Goal: Task Accomplishment & Management: Manage account settings

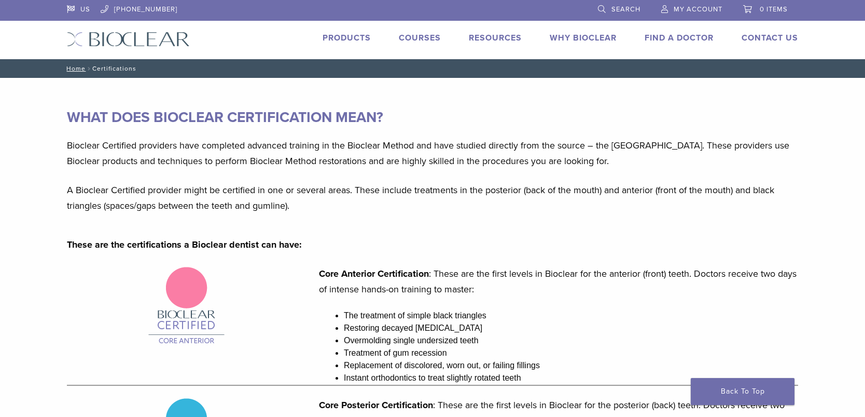
click at [683, 6] on span "My Account" at bounding box center [698, 9] width 49 height 8
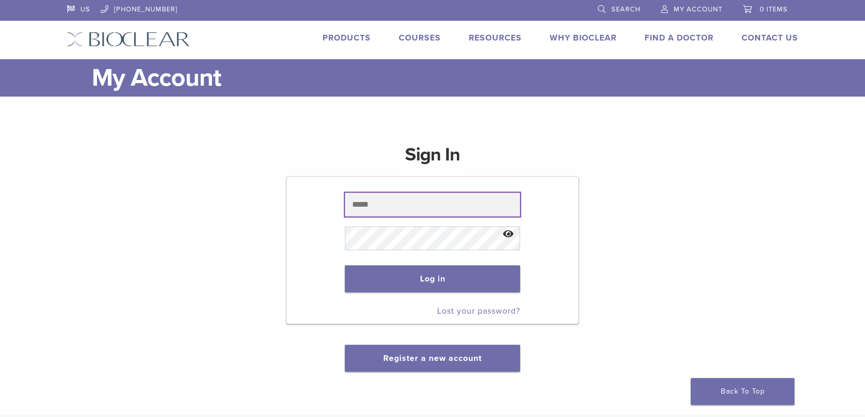
type input "**********"
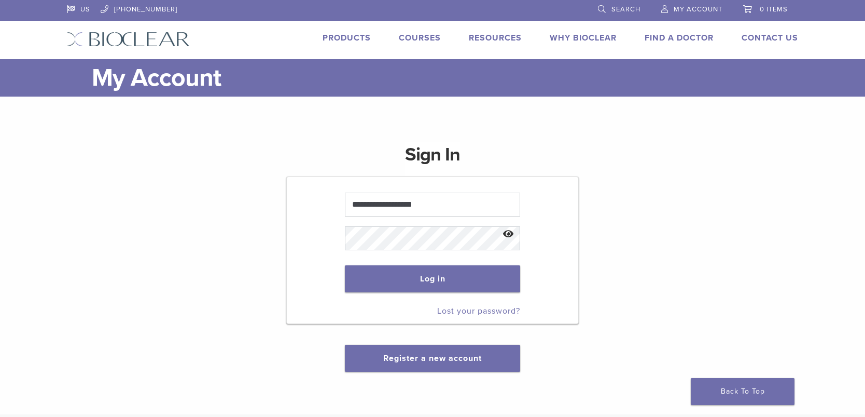
click at [512, 232] on button "Show password" at bounding box center [509, 234] width 22 height 26
click at [464, 274] on button "Log in" at bounding box center [432, 278] width 175 height 27
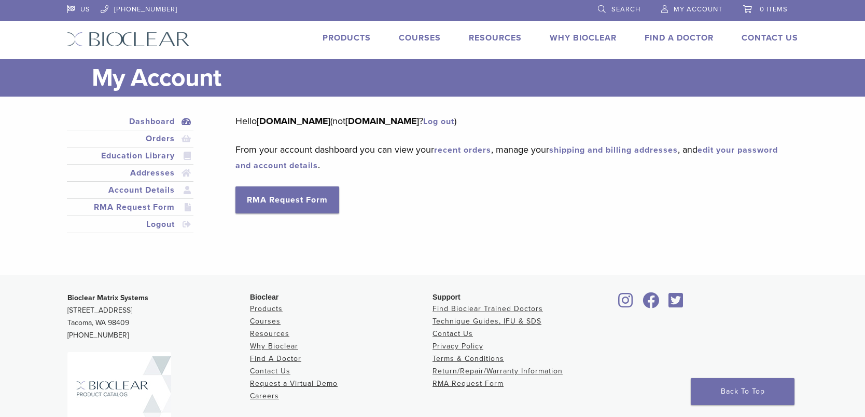
click at [476, 151] on link "recent orders" at bounding box center [462, 150] width 57 height 10
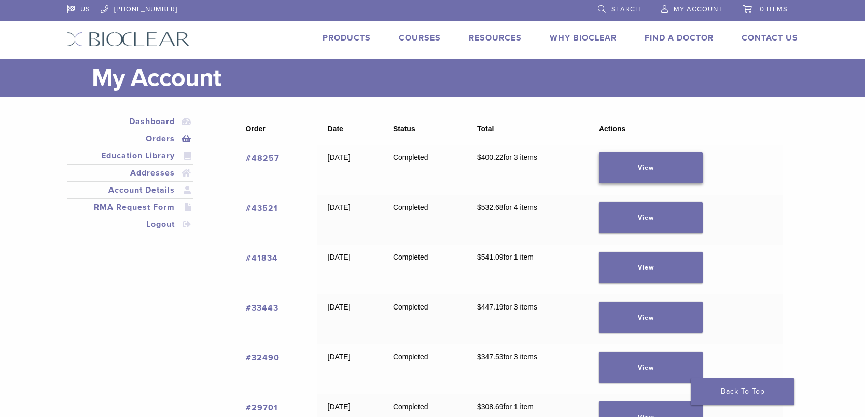
click at [670, 168] on link "View" at bounding box center [651, 167] width 104 height 31
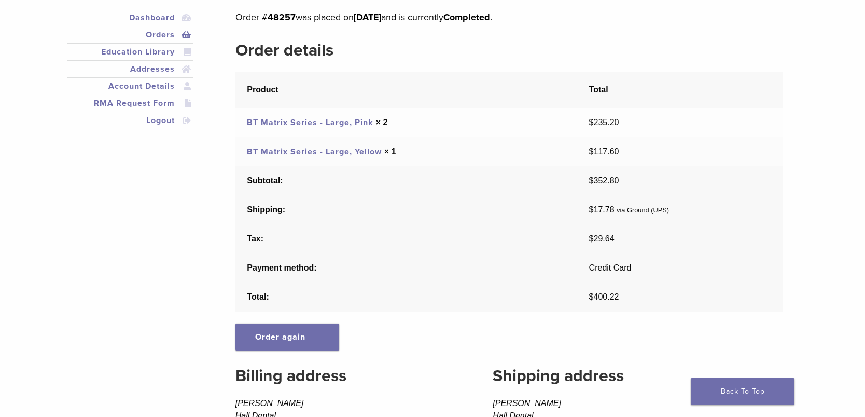
scroll to position [52, 0]
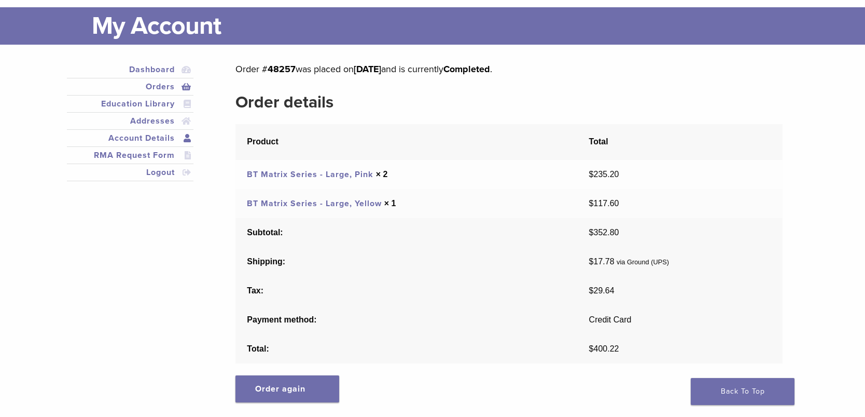
click at [132, 139] on link "Account Details" at bounding box center [130, 138] width 122 height 12
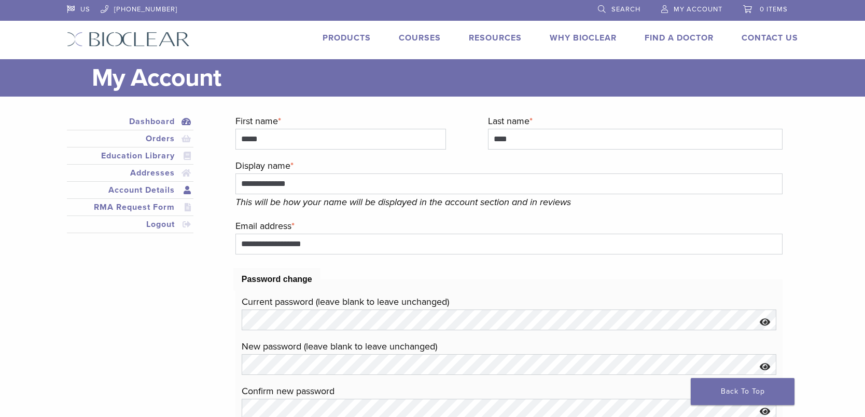
click at [162, 123] on link "Dashboard" at bounding box center [130, 121] width 122 height 12
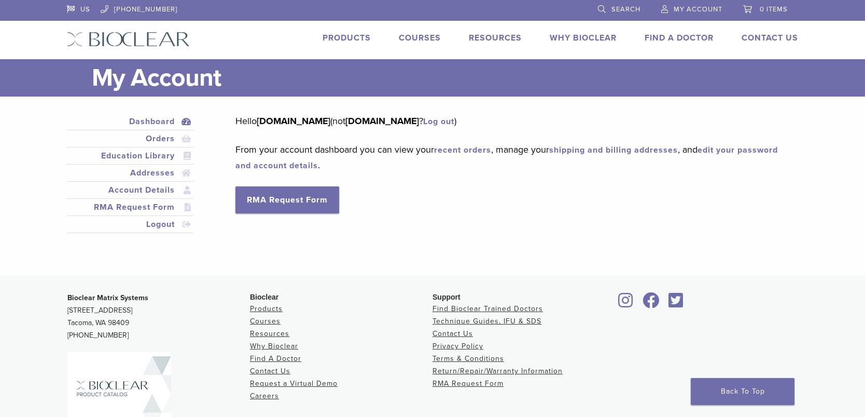
click at [634, 149] on link "shipping and billing addresses" at bounding box center [613, 150] width 129 height 10
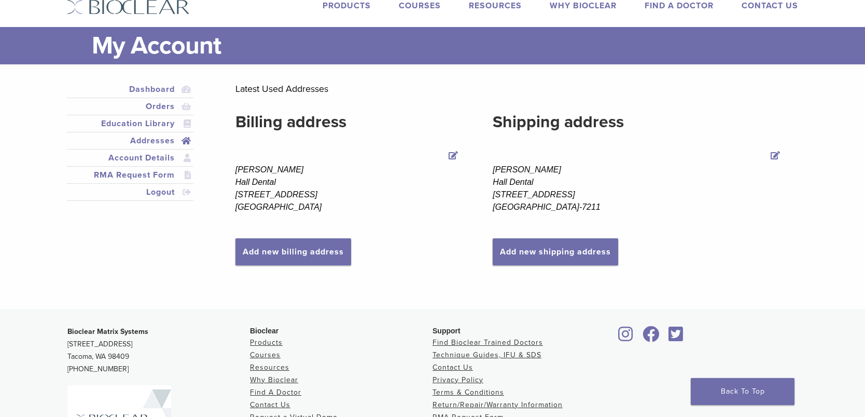
scroll to position [16, 0]
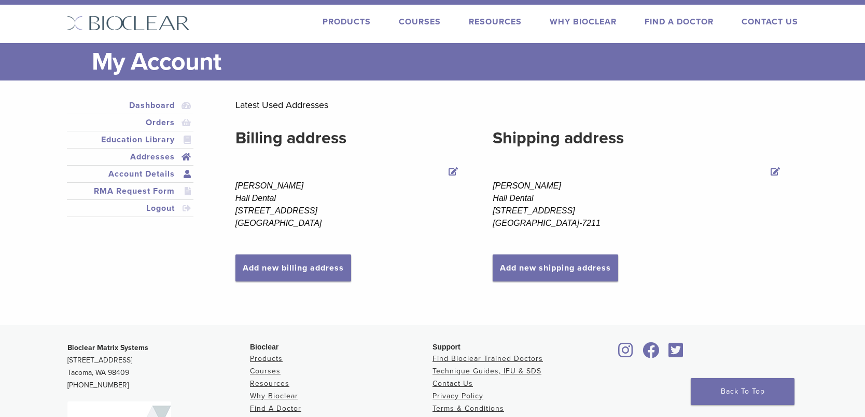
click at [136, 172] on link "Account Details" at bounding box center [130, 174] width 122 height 12
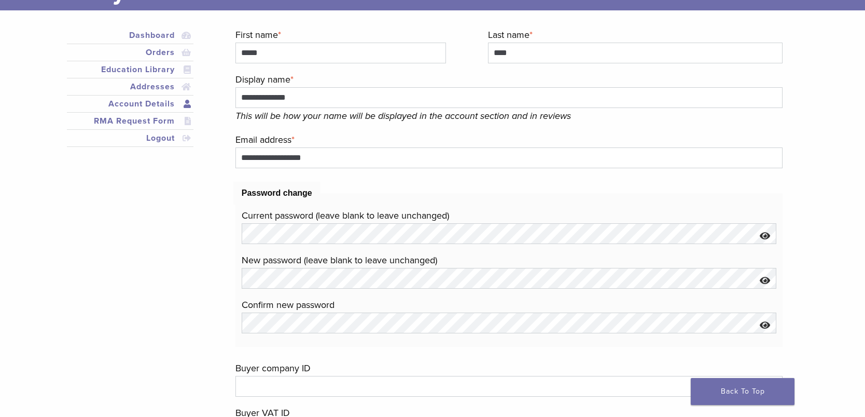
scroll to position [104, 0]
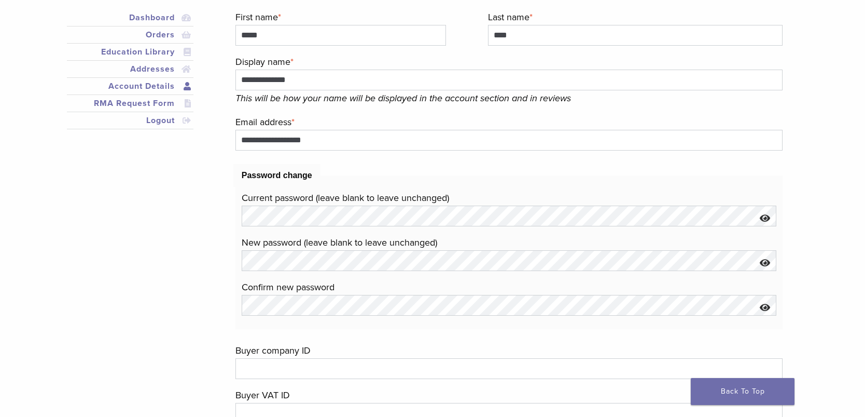
click at [764, 216] on button "Show password" at bounding box center [765, 218] width 22 height 26
click at [764, 216] on button "Hide password" at bounding box center [765, 218] width 22 height 26
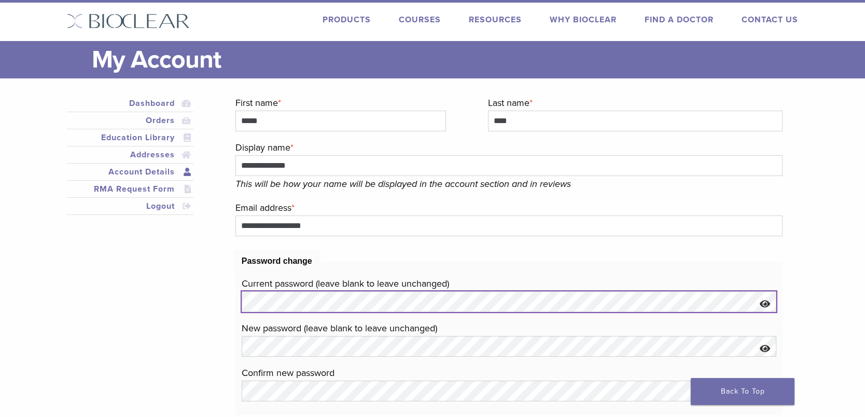
scroll to position [0, 0]
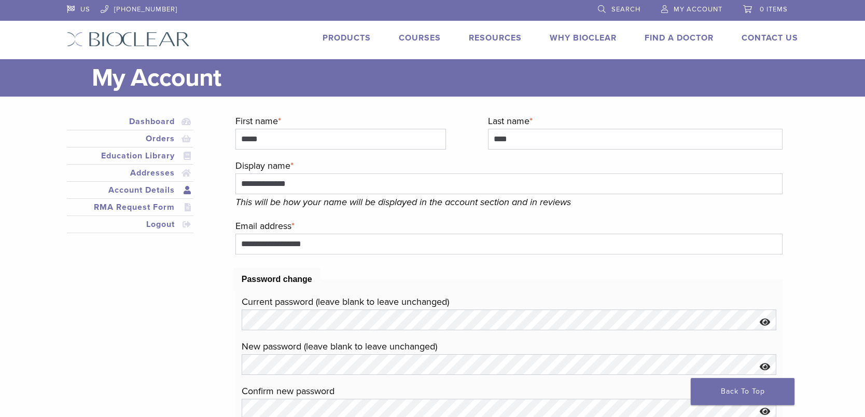
click at [610, 8] on link "Search" at bounding box center [619, 8] width 43 height 16
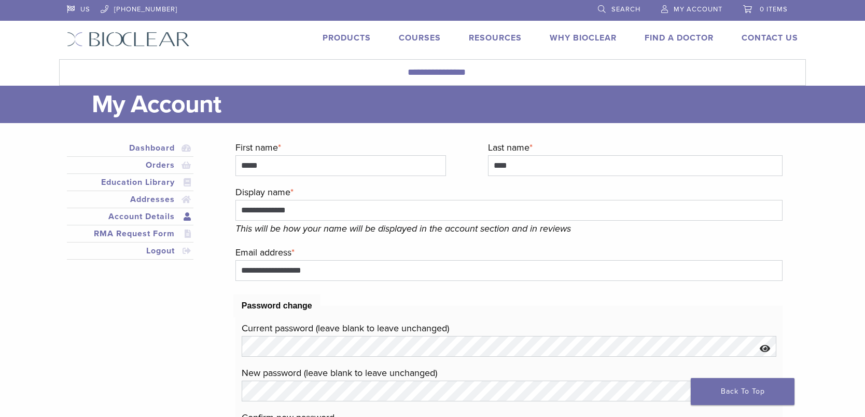
click at [693, 9] on span "My Account" at bounding box center [698, 9] width 49 height 8
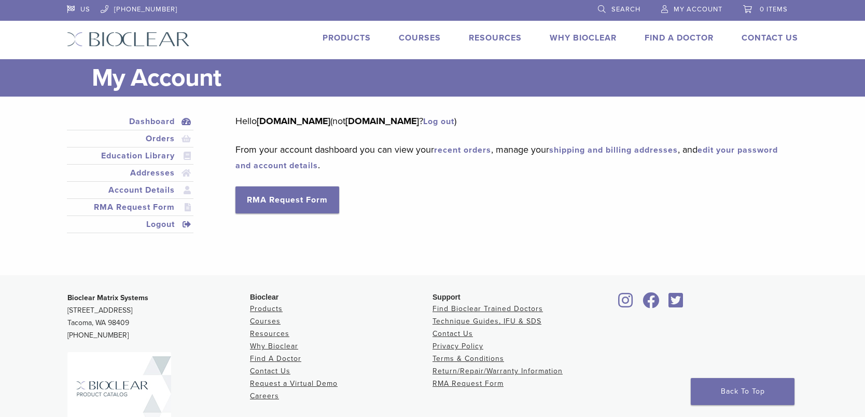
click at [186, 222] on link "Logout" at bounding box center [130, 224] width 122 height 12
